Goal: Task Accomplishment & Management: Use online tool/utility

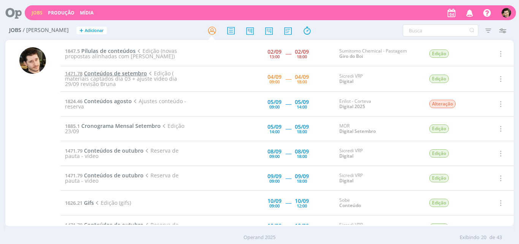
click at [92, 71] on span "Conteúdos de setembro" at bounding box center [115, 73] width 63 height 7
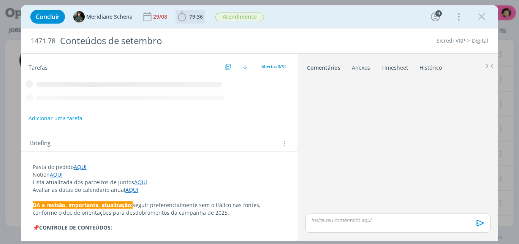
click at [181, 17] on icon "dialog" at bounding box center [181, 16] width 11 height 11
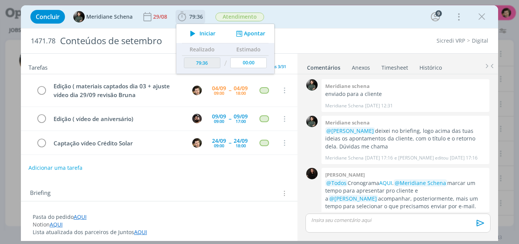
scroll to position [1125, 0]
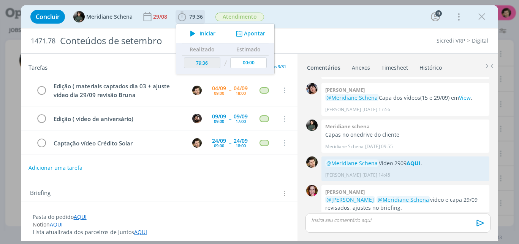
click at [202, 35] on span "Iniciar" at bounding box center [208, 33] width 16 height 5
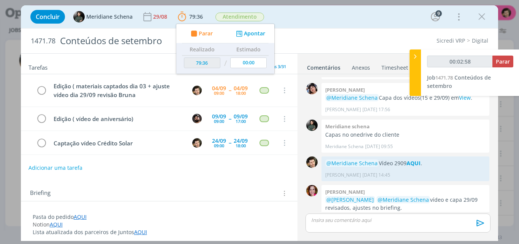
type input "00:02:59"
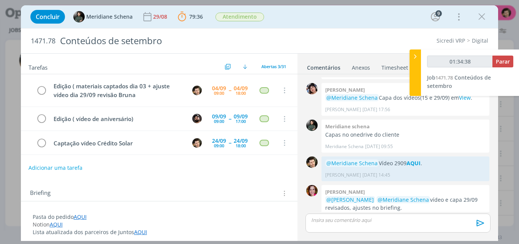
type input "01:35:38"
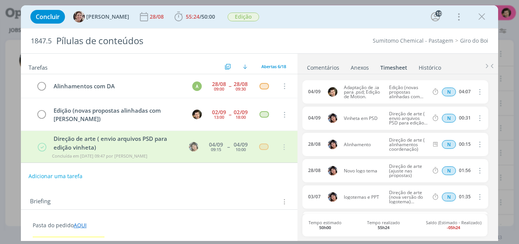
scroll to position [874, 0]
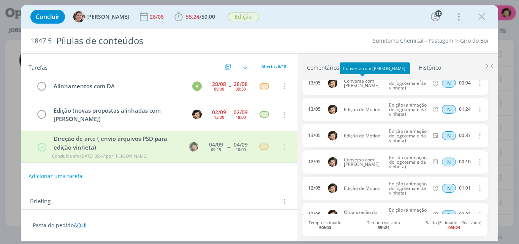
click at [325, 60] on link "Comentários" at bounding box center [323, 65] width 33 height 11
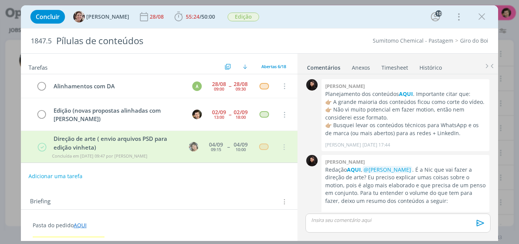
click at [370, 223] on p "dialog" at bounding box center [398, 219] width 173 height 7
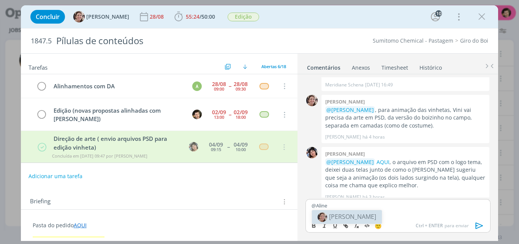
click at [401, 207] on p "@Aline" at bounding box center [398, 205] width 173 height 7
